Goal: Navigation & Orientation: Find specific page/section

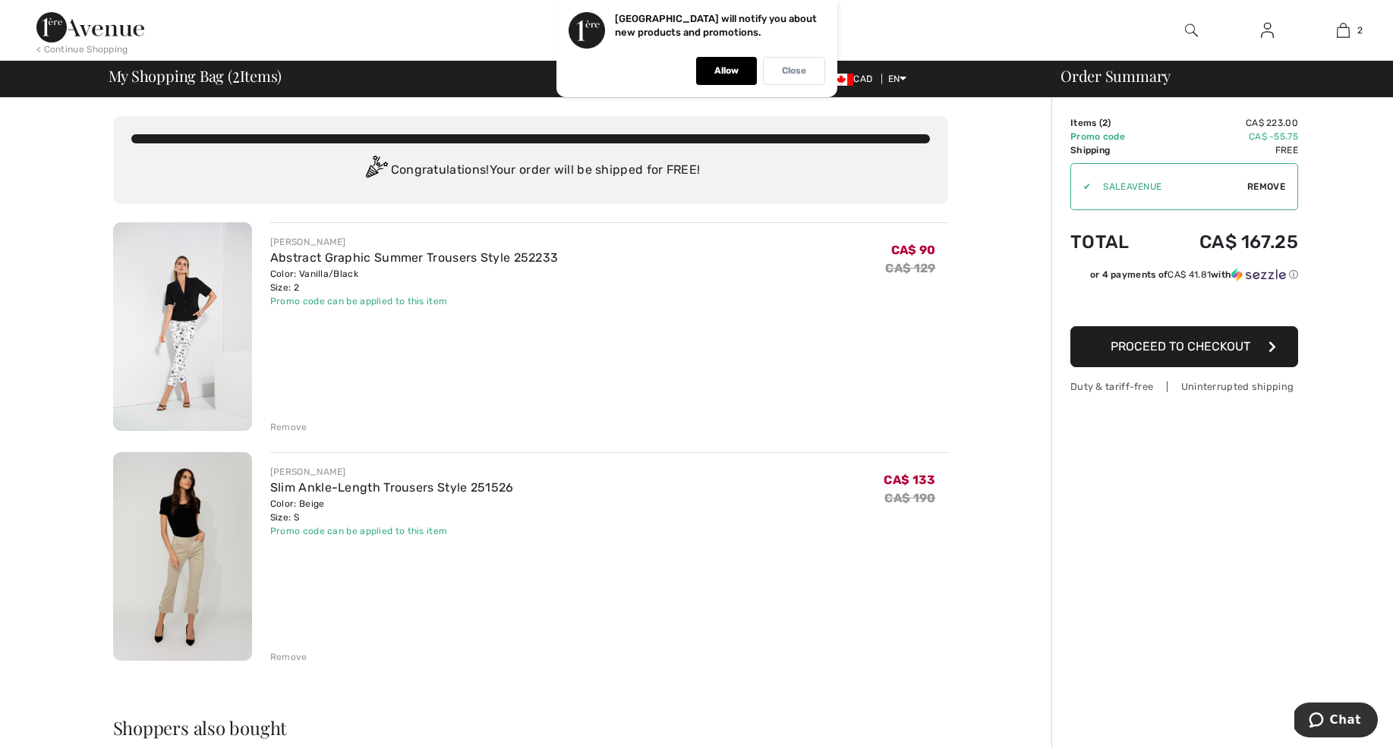
click at [788, 66] on p "Close" at bounding box center [794, 70] width 24 height 11
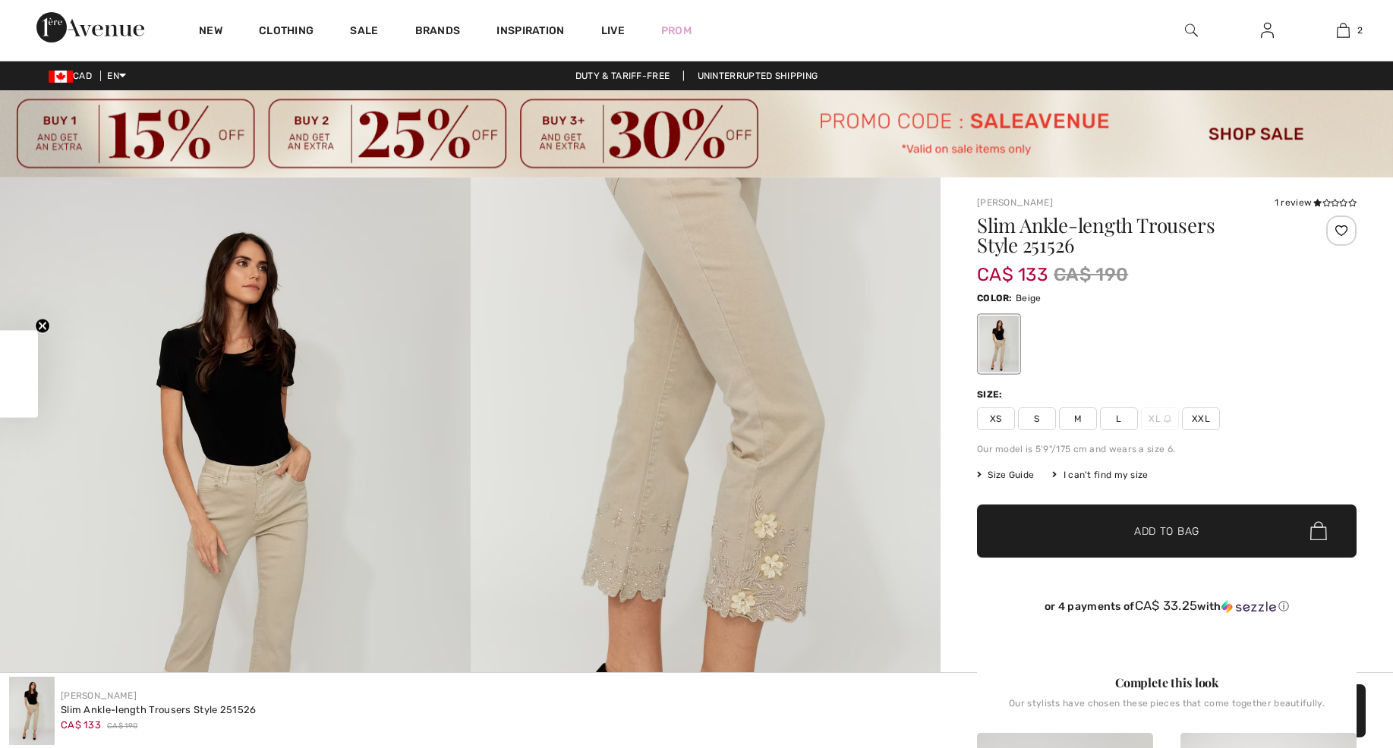
checkbox input "true"
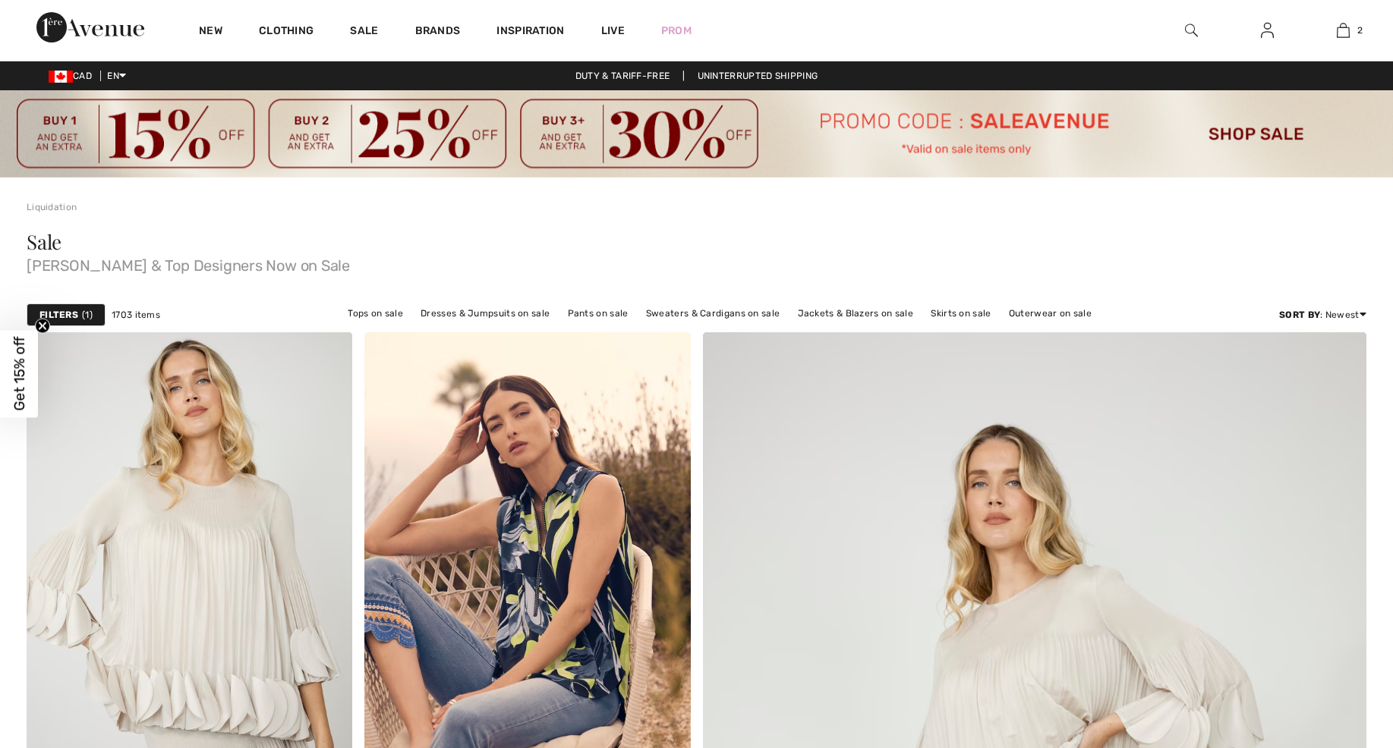
checkbox input "true"
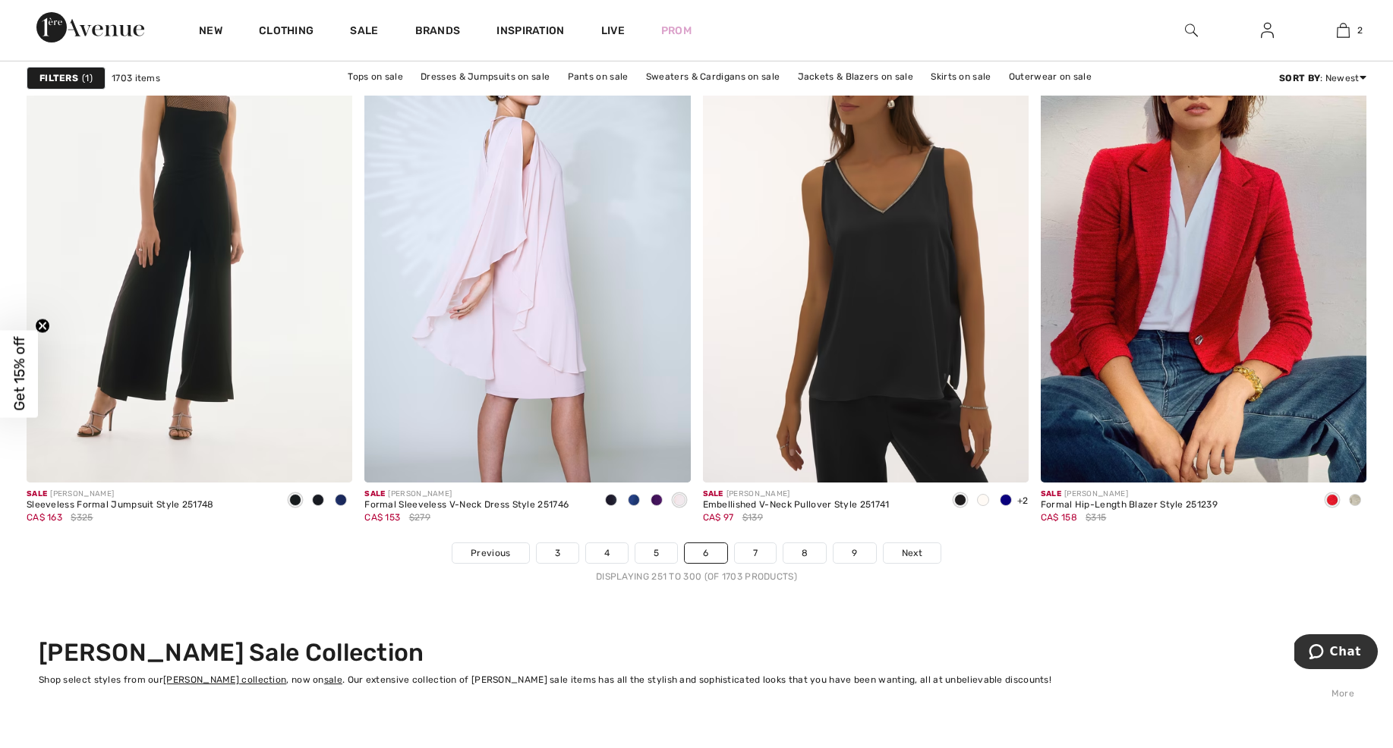
scroll to position [8387, 0]
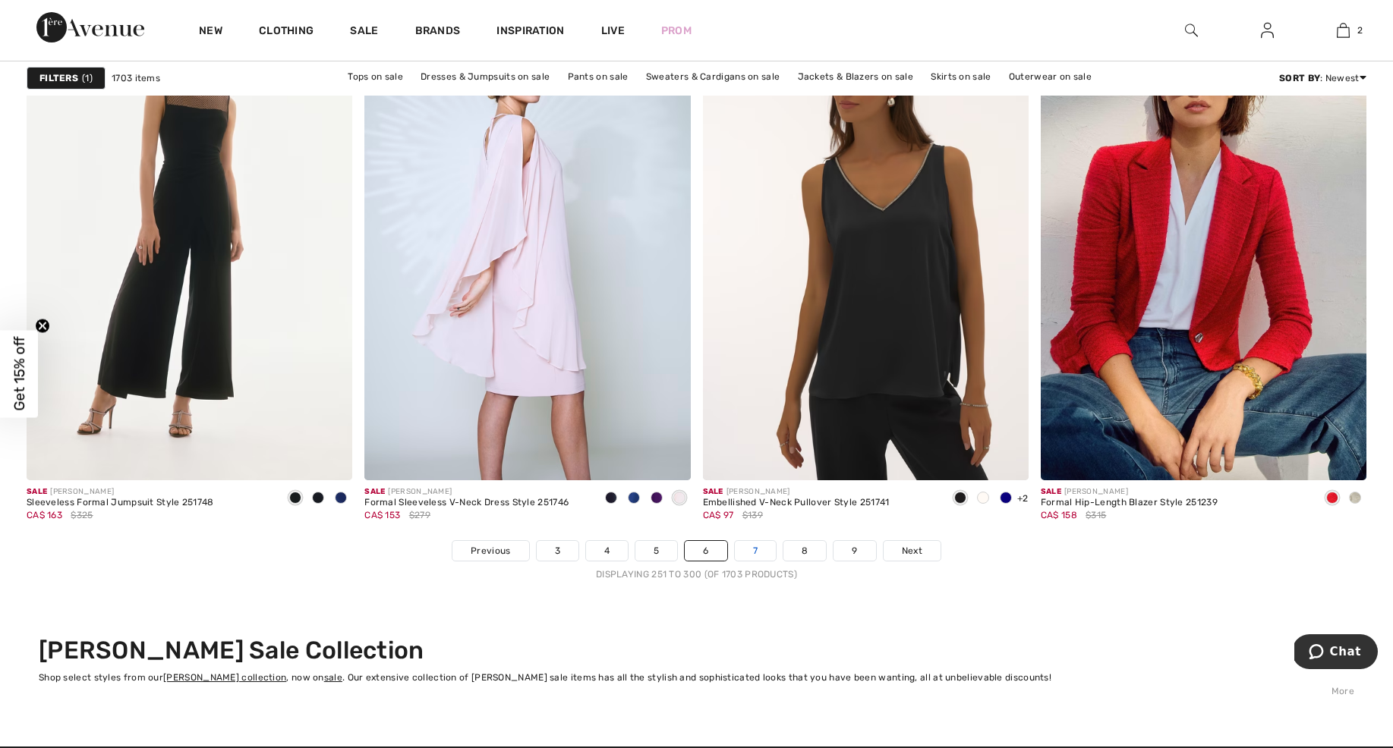
click at [757, 548] on link "7" at bounding box center [755, 551] width 41 height 20
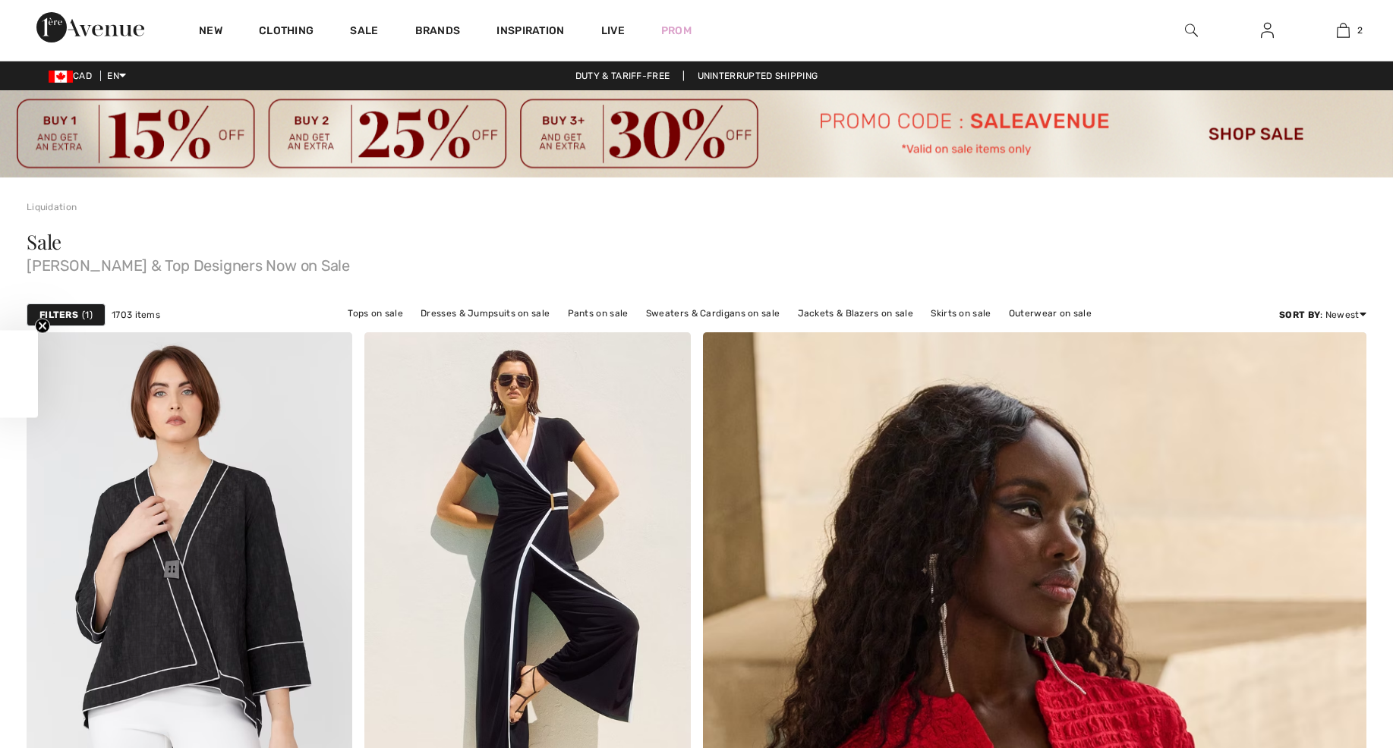
checkbox input "true"
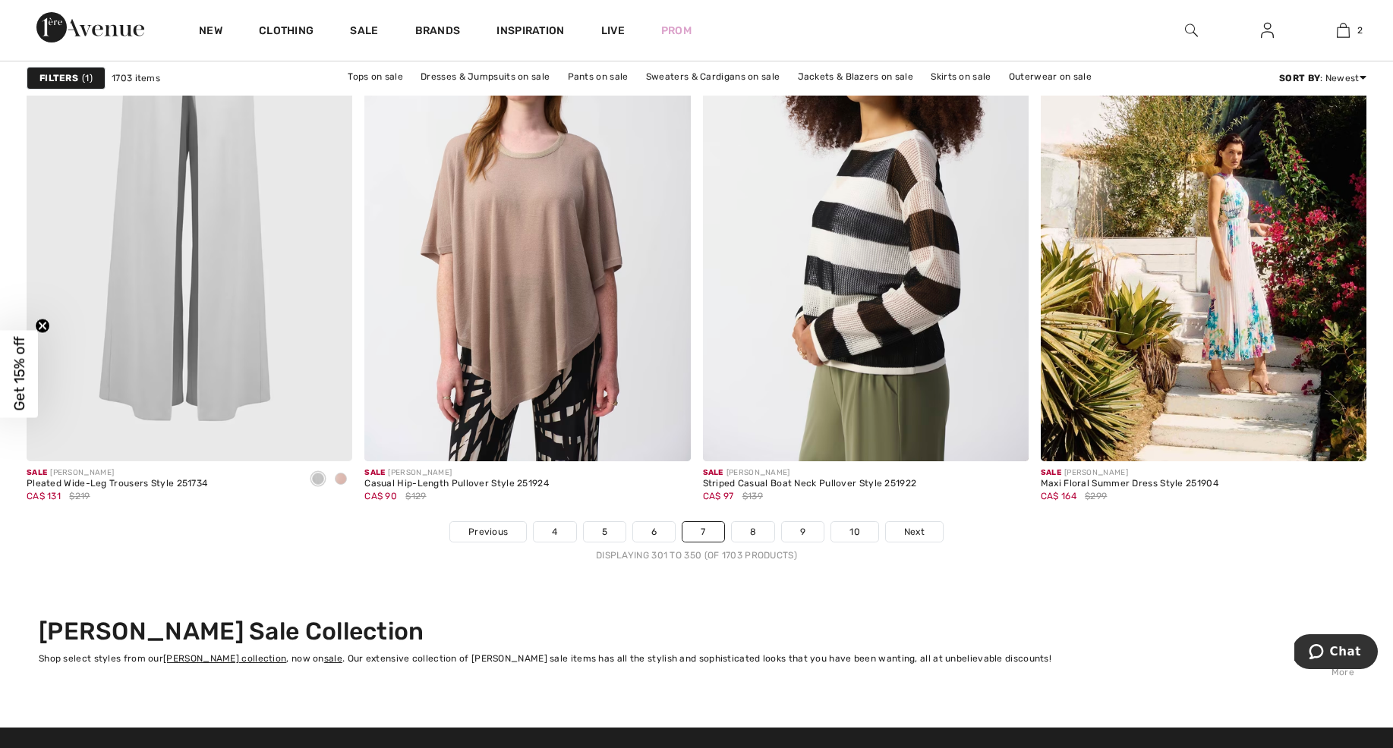
scroll to position [8408, 0]
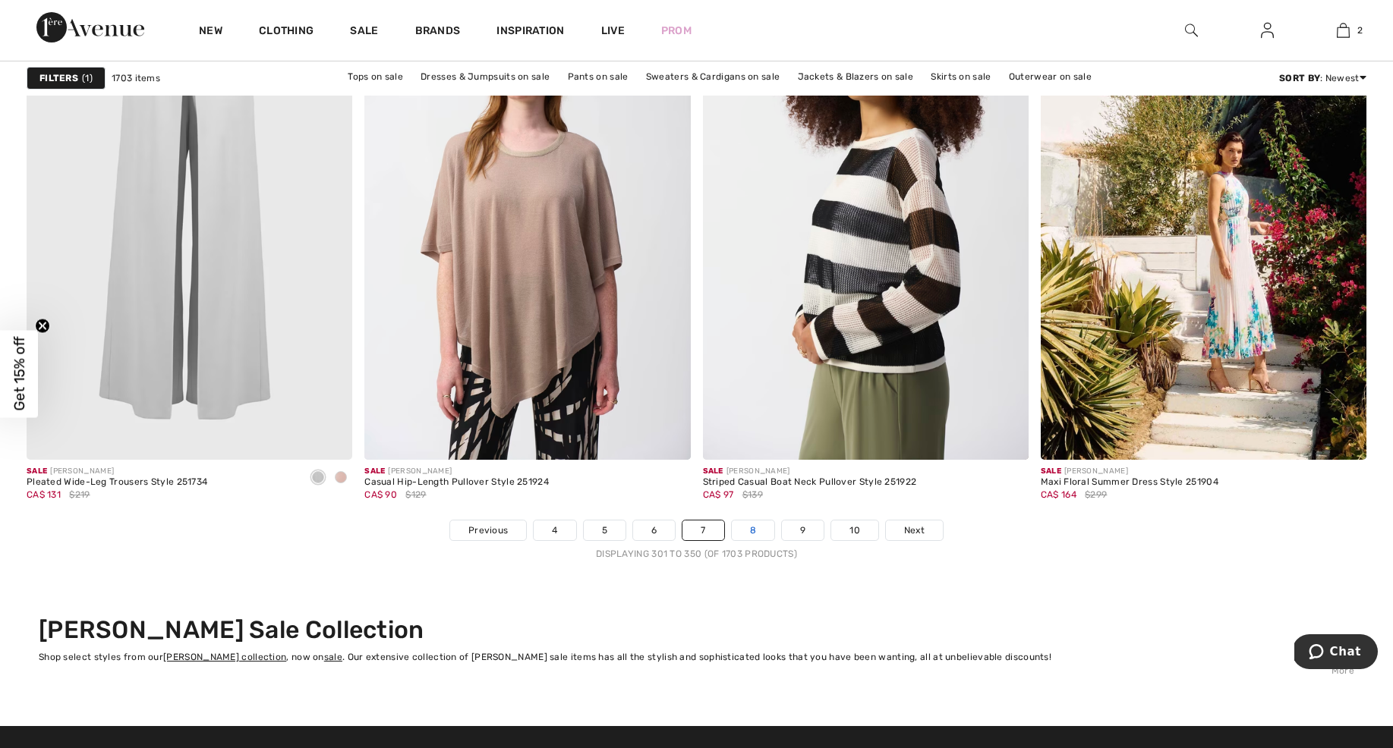
drag, startPoint x: 755, startPoint y: 527, endPoint x: 766, endPoint y: 523, distance: 11.6
click at [755, 527] on link "8" at bounding box center [753, 531] width 42 height 20
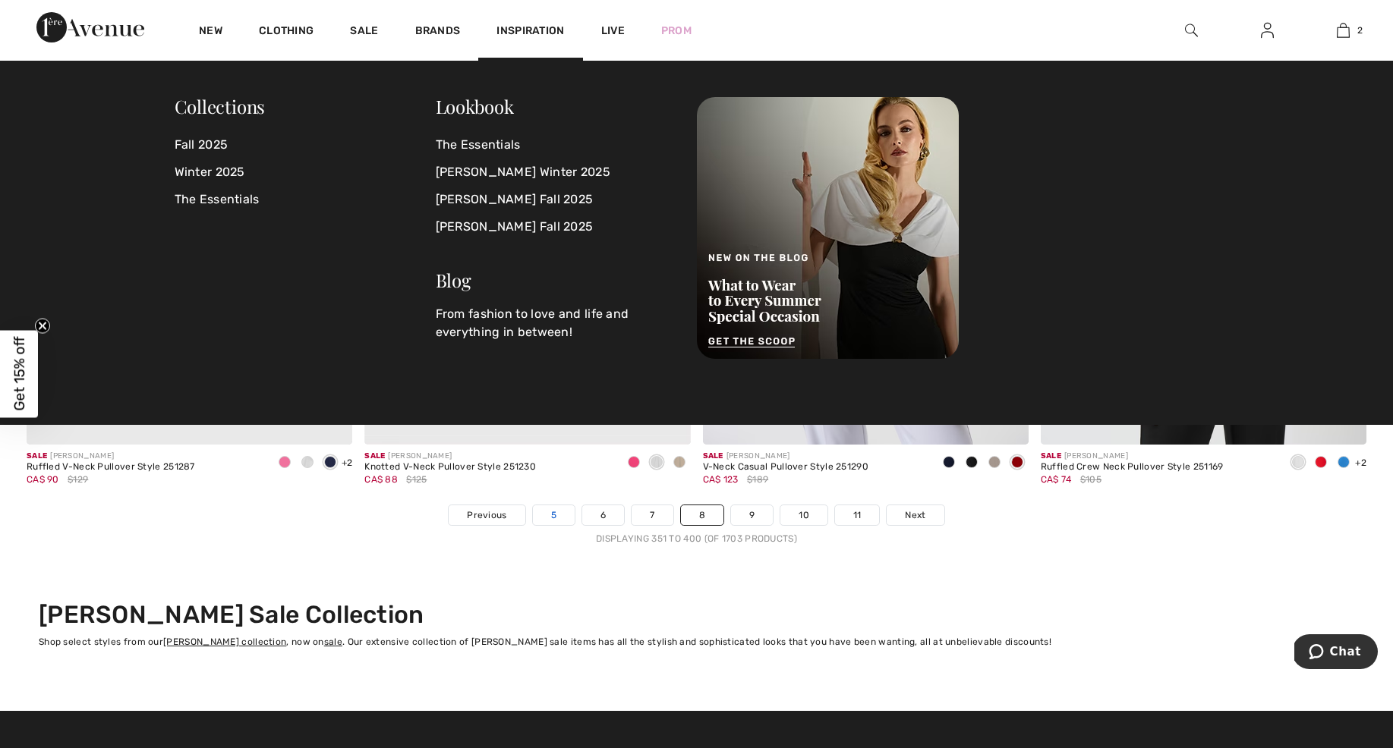
scroll to position [8423, 0]
click at [556, 511] on link "5" at bounding box center [554, 515] width 42 height 20
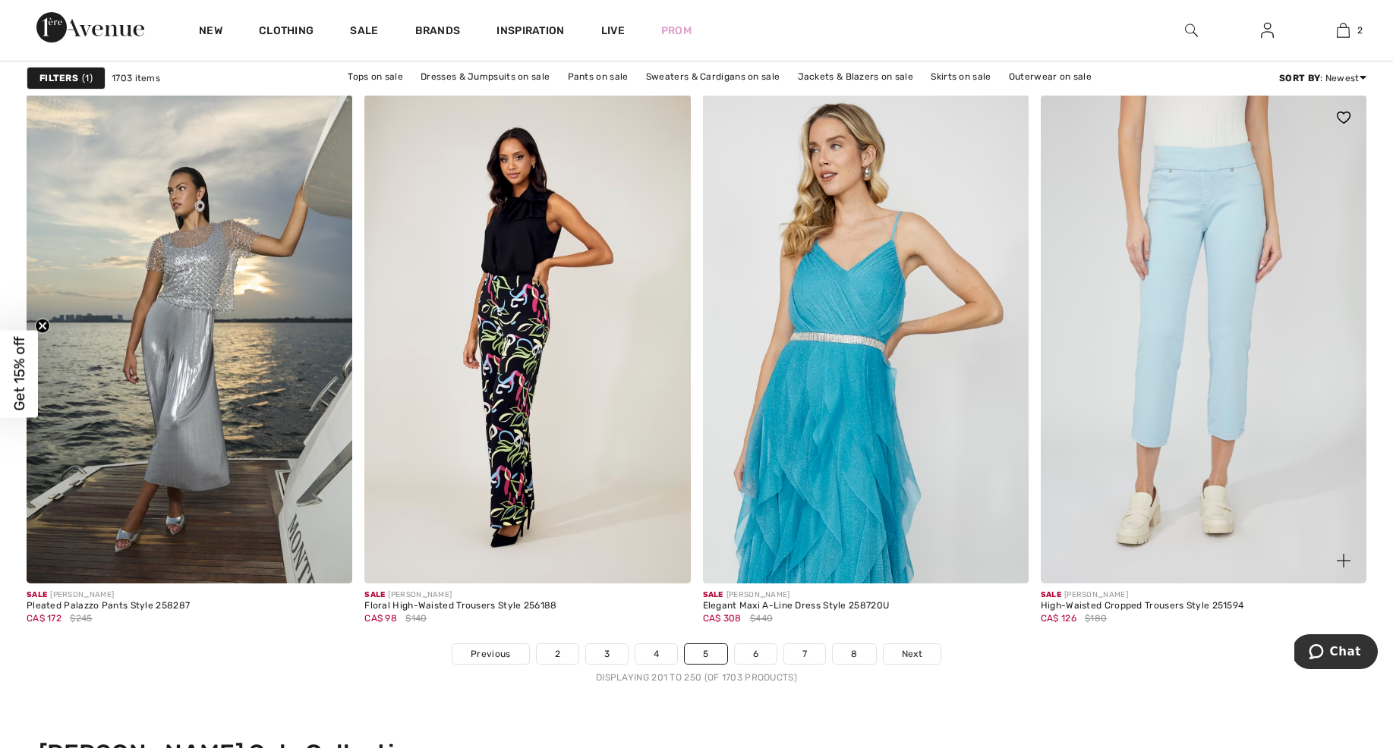
scroll to position [8327, 0]
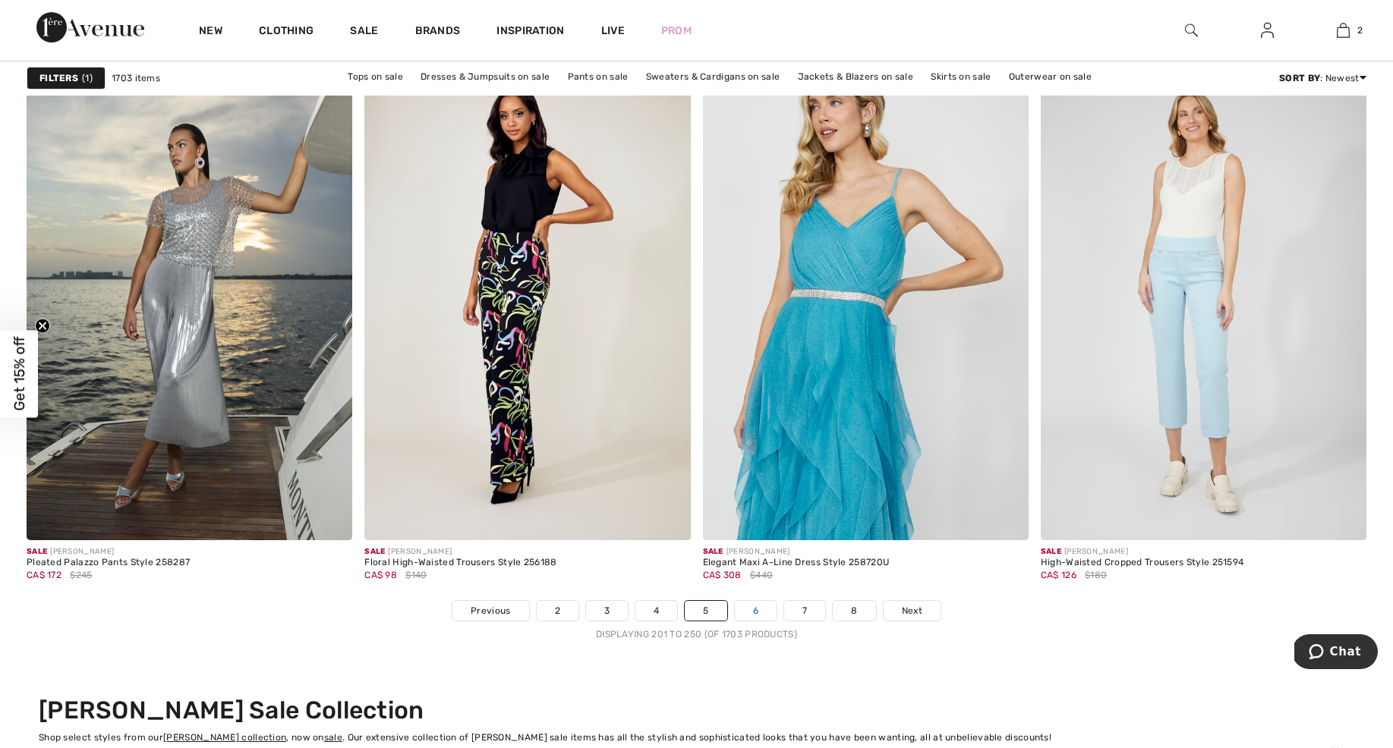
click at [754, 606] on link "6" at bounding box center [756, 611] width 42 height 20
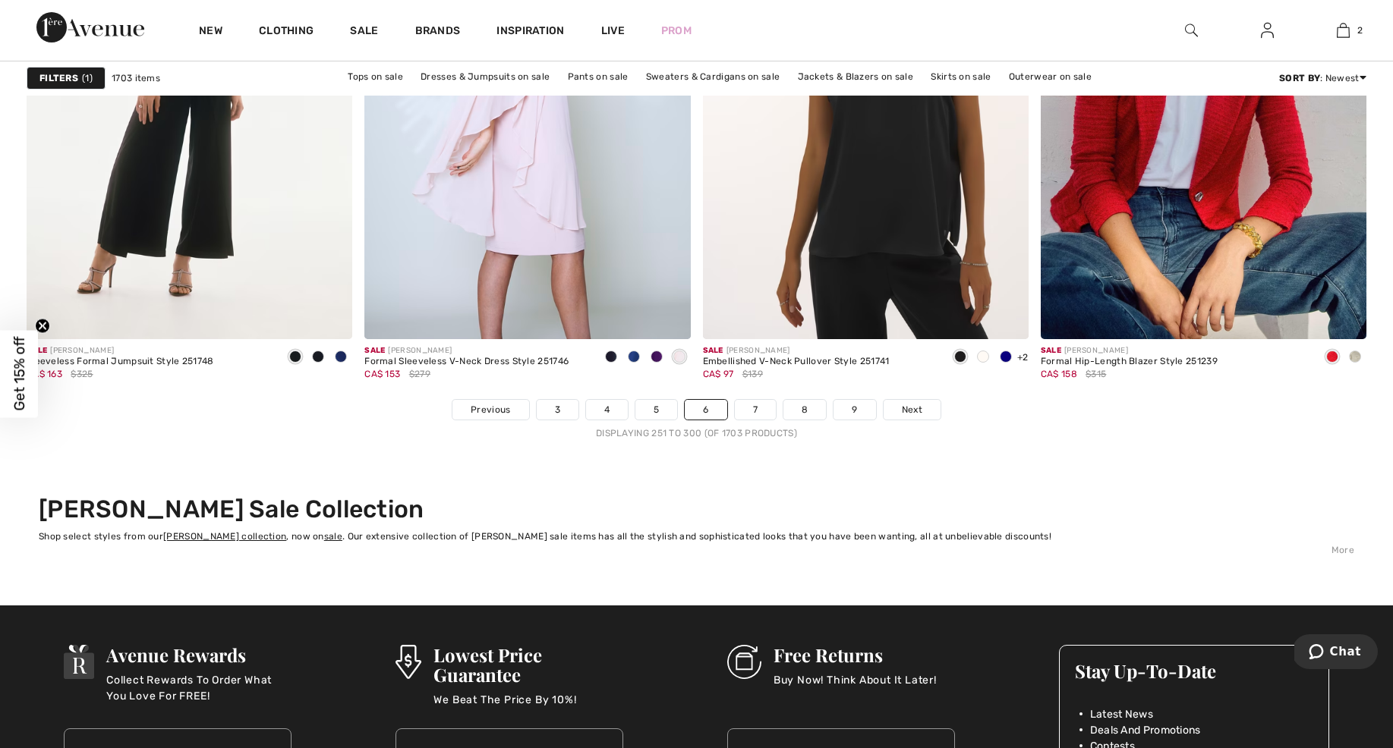
scroll to position [8529, 0]
drag, startPoint x: 755, startPoint y: 408, endPoint x: 706, endPoint y: 426, distance: 52.6
click at [755, 408] on link "7" at bounding box center [755, 409] width 41 height 20
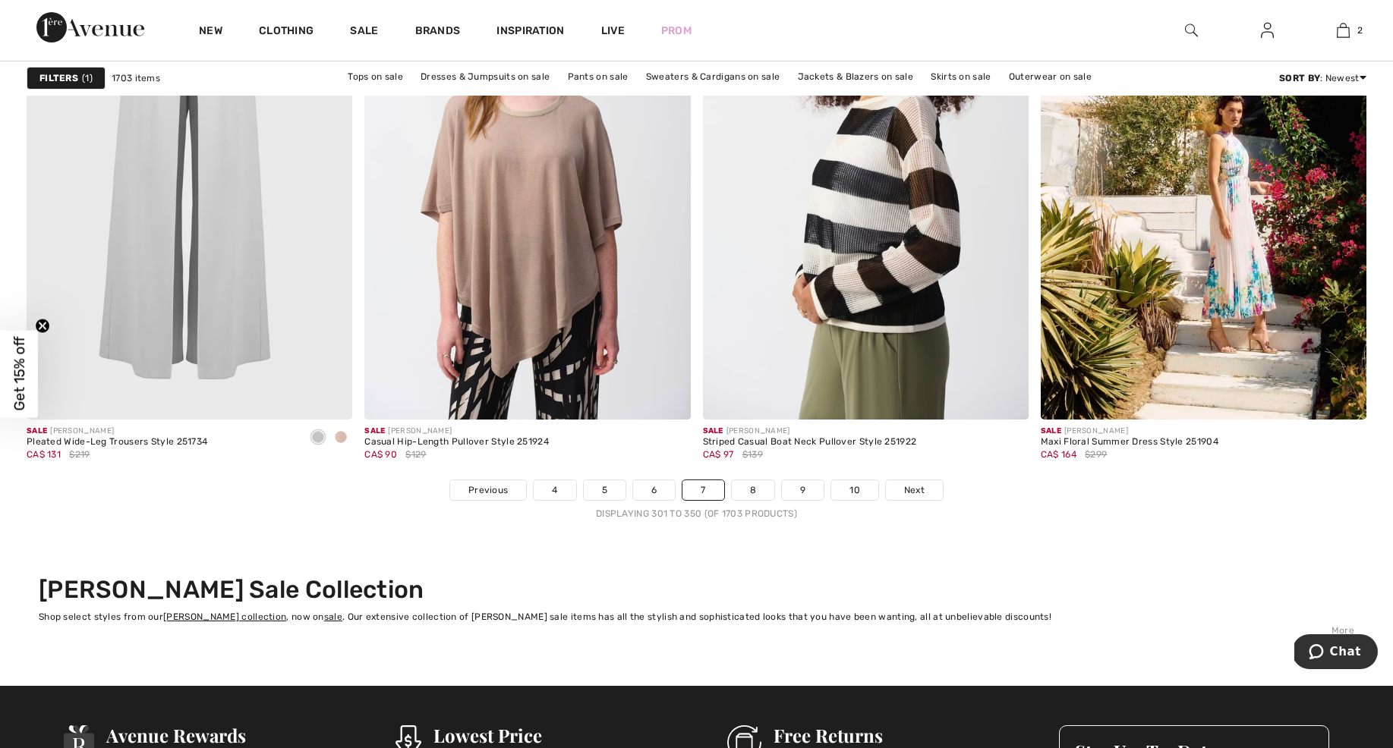
scroll to position [8449, 0]
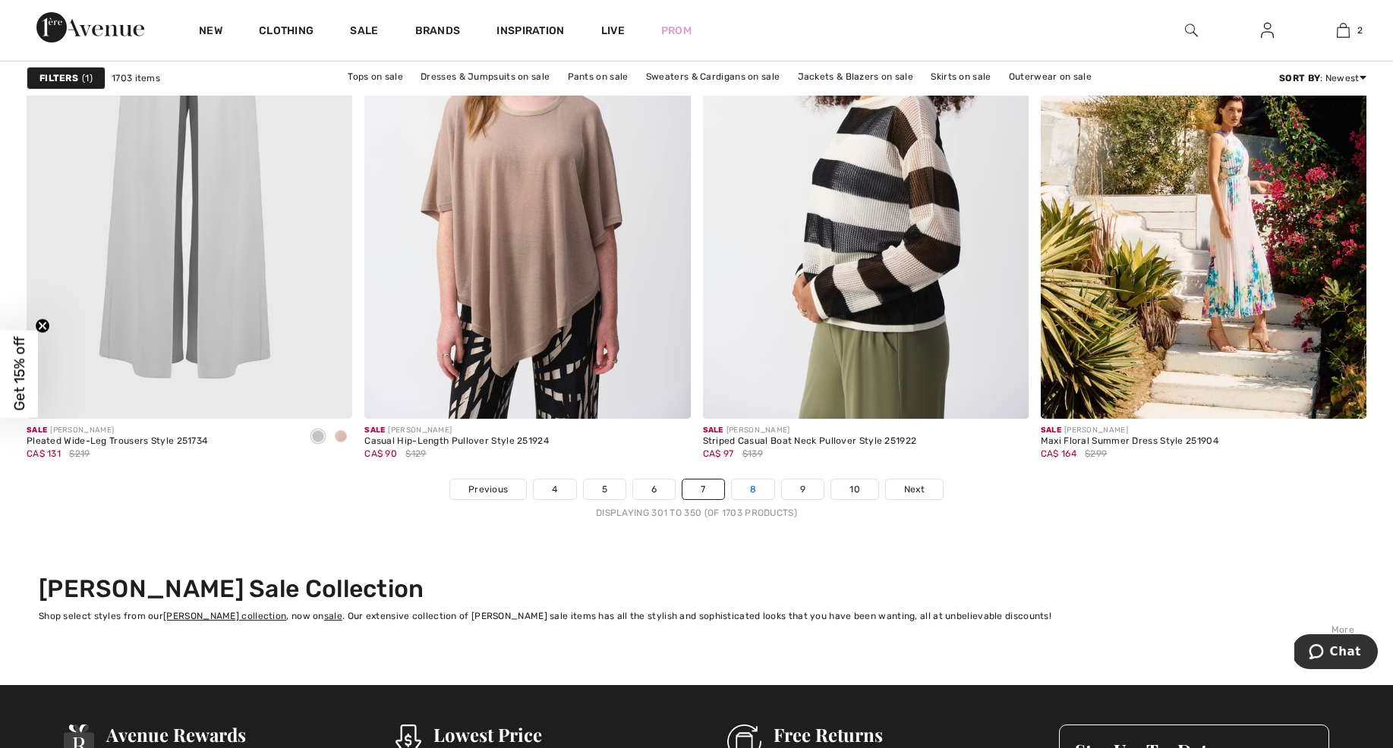
click at [755, 490] on link "8" at bounding box center [753, 490] width 42 height 20
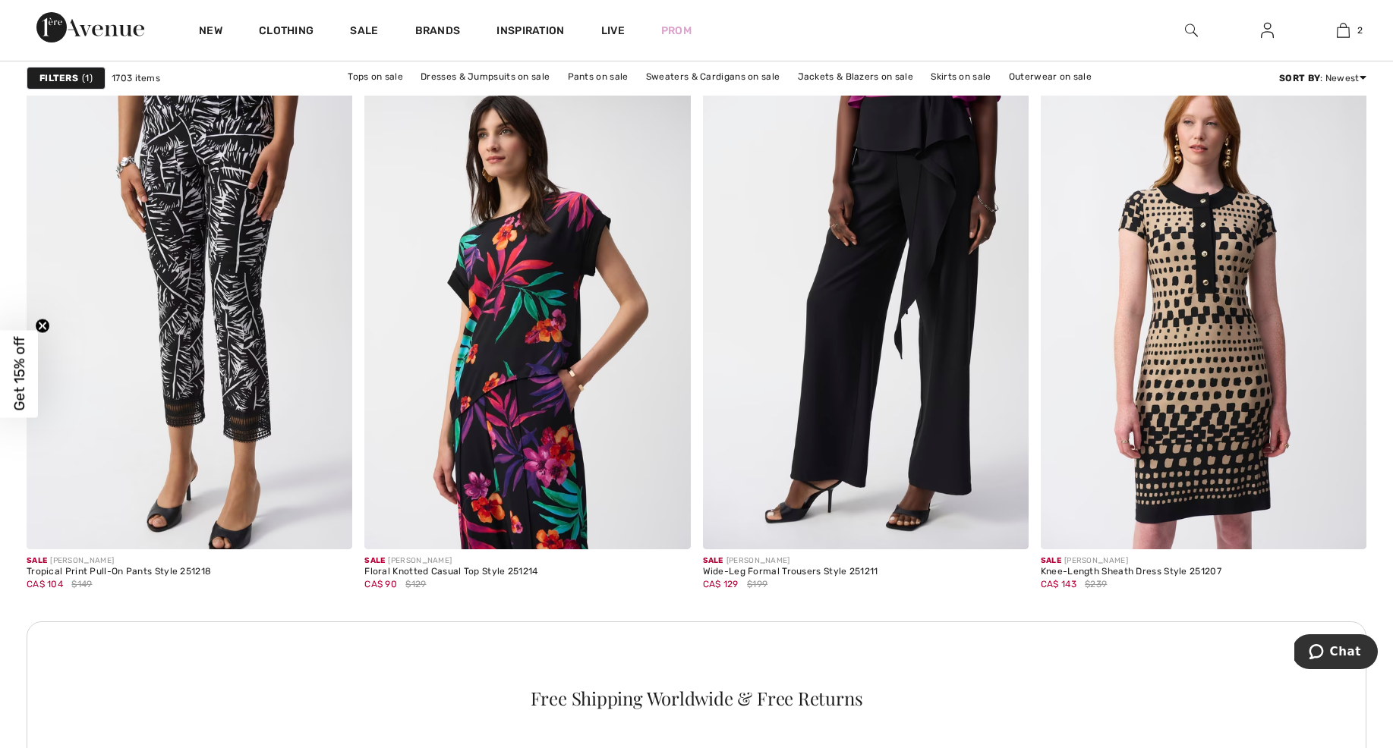
scroll to position [1950, 0]
